Goal: Check status: Check status

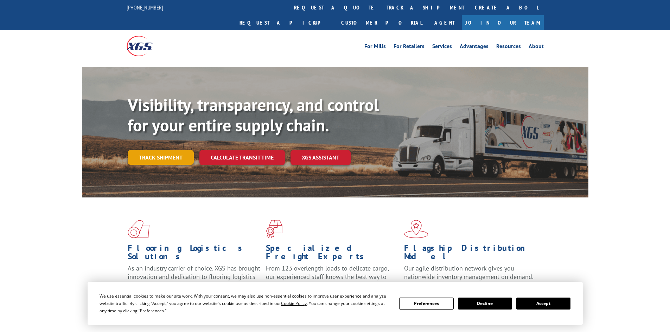
click at [160, 150] on link "Track shipment" at bounding box center [161, 157] width 66 height 15
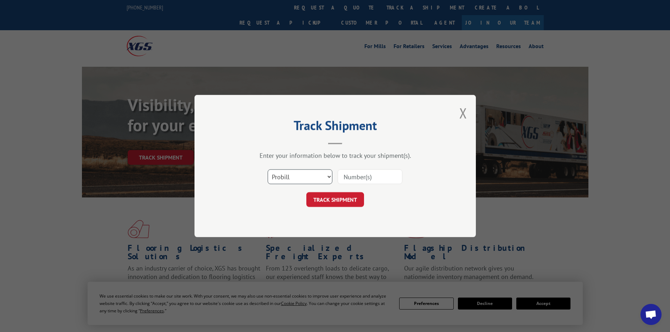
click at [281, 174] on select "Select category... Probill BOL PO" at bounding box center [300, 176] width 65 height 15
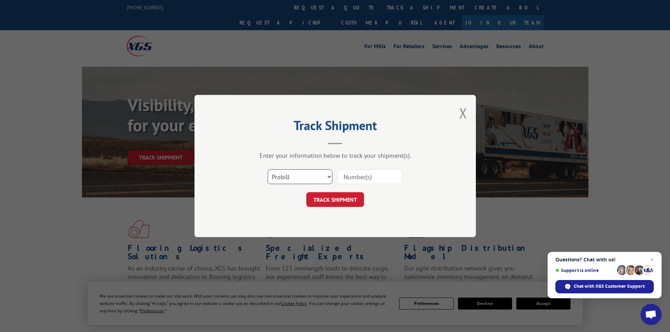
select select "bol"
click at [268, 169] on select "Select category... Probill BOL PO" at bounding box center [300, 176] width 65 height 15
paste input "6025983"
type input "6025983"
click at [346, 199] on button "TRACK SHIPMENT" at bounding box center [335, 199] width 58 height 15
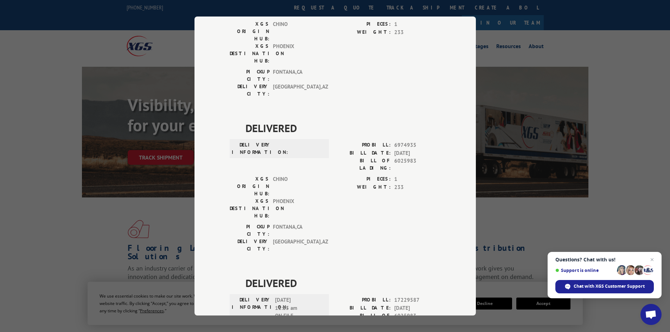
scroll to position [128, 0]
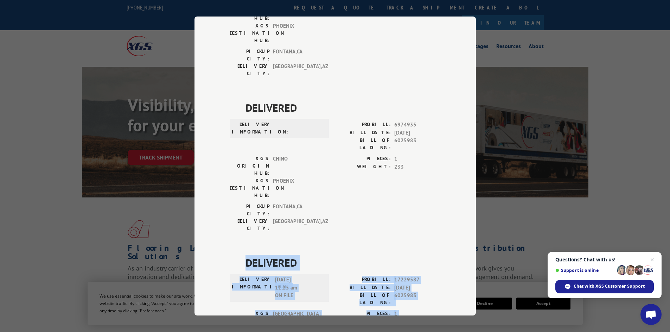
drag, startPoint x: 320, startPoint y: 261, endPoint x: 240, endPoint y: 180, distance: 114.1
click at [240, 255] on div "DELIVERED DELIVERY INFORMATION: [DATE] 11:25 am ON FILE PROBILL: 17229587 BILL …" at bounding box center [335, 323] width 211 height 136
copy div "DELIVERED DELIVERY INFORMATION: [DATE] 11:25 am ON FILE PROBILL: 17229587 BILL …"
